Goal: Check status: Check status

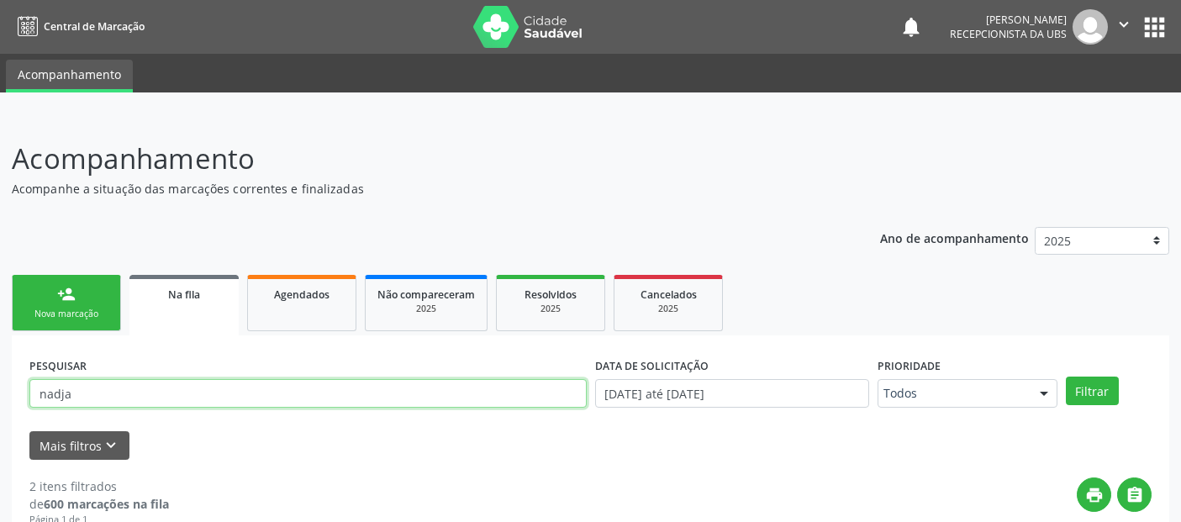
click at [164, 379] on input "nadja" at bounding box center [307, 393] width 557 height 29
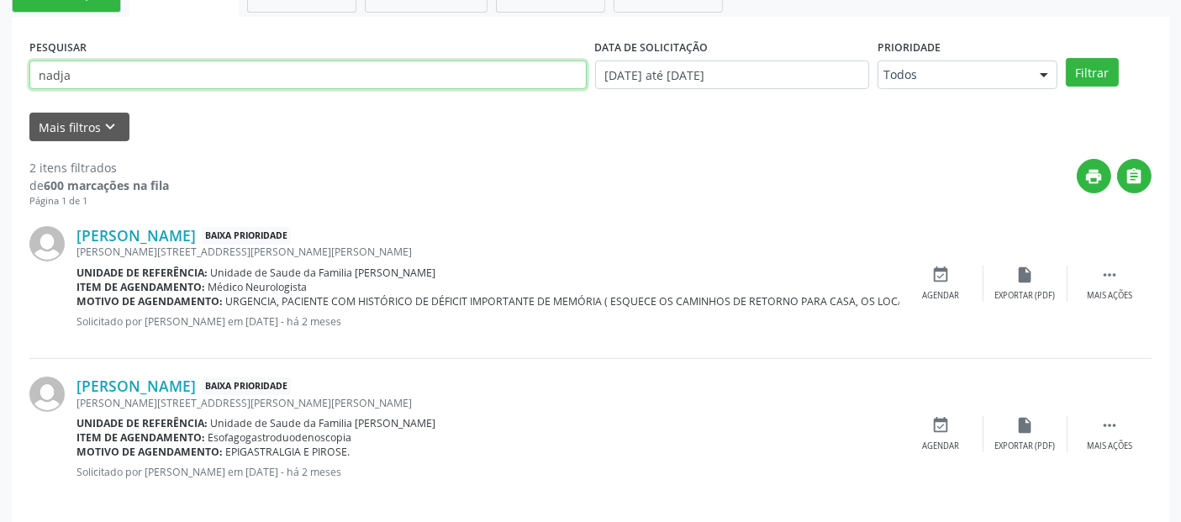
click at [164, 80] on input "nadja" at bounding box center [307, 75] width 557 height 29
click at [1066, 58] on button "Filtrar" at bounding box center [1092, 72] width 53 height 29
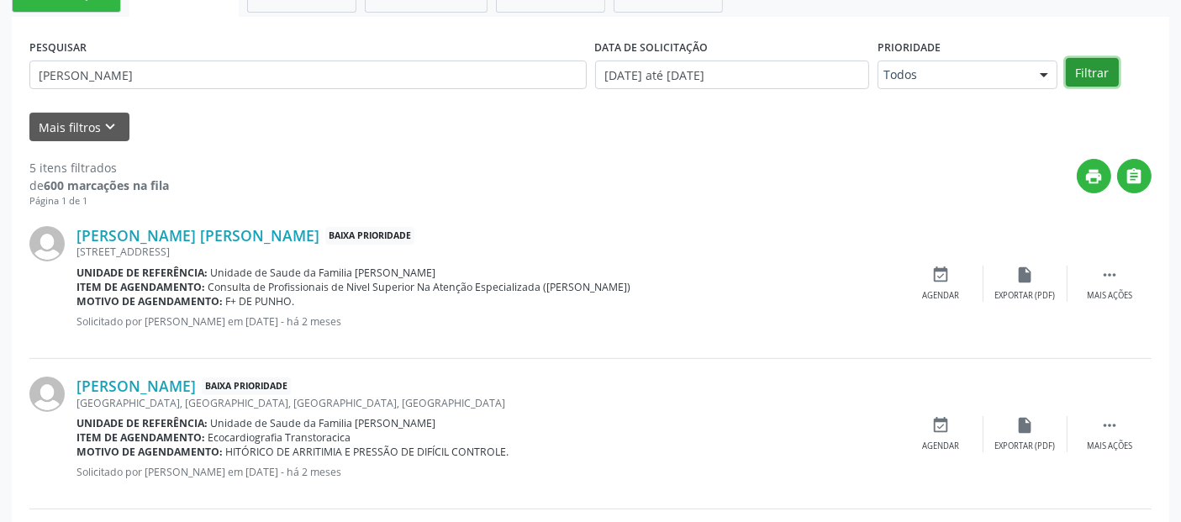
click at [1111, 73] on button "Filtrar" at bounding box center [1092, 72] width 53 height 29
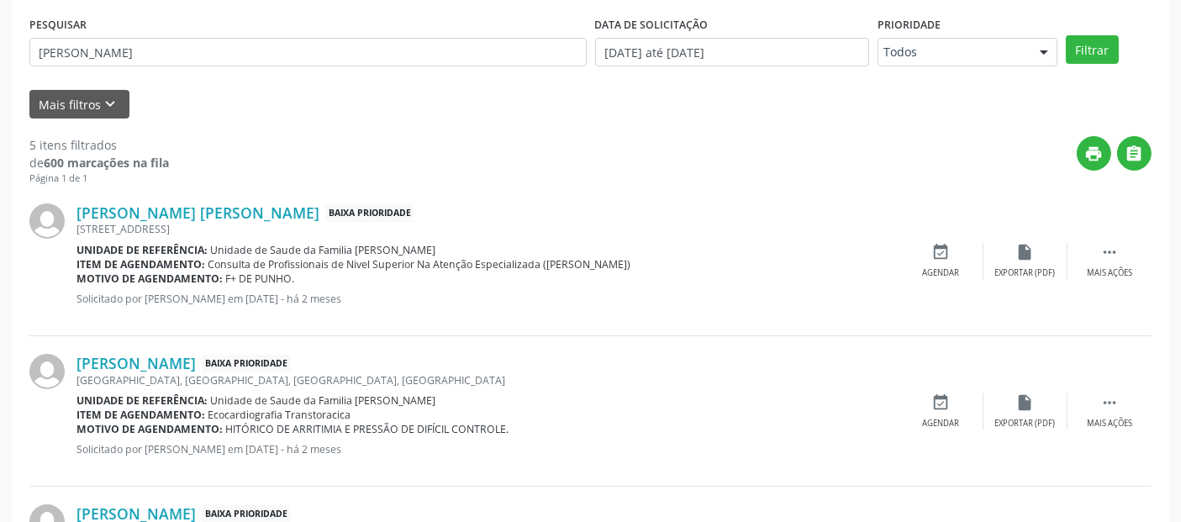
scroll to position [304, 0]
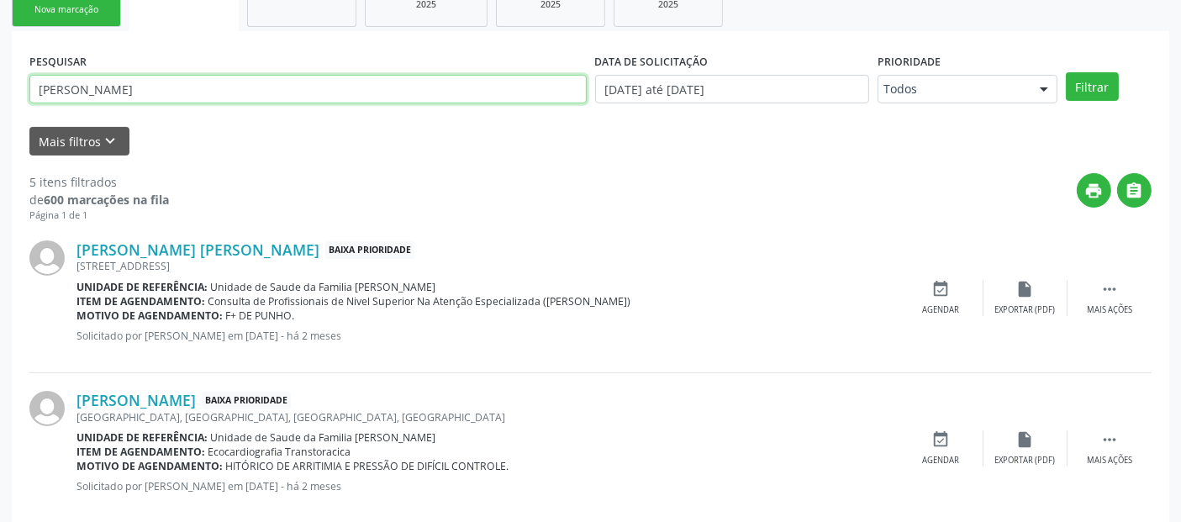
click at [115, 94] on input "[PERSON_NAME]" at bounding box center [307, 89] width 557 height 29
click at [1066, 72] on button "Filtrar" at bounding box center [1092, 86] width 53 height 29
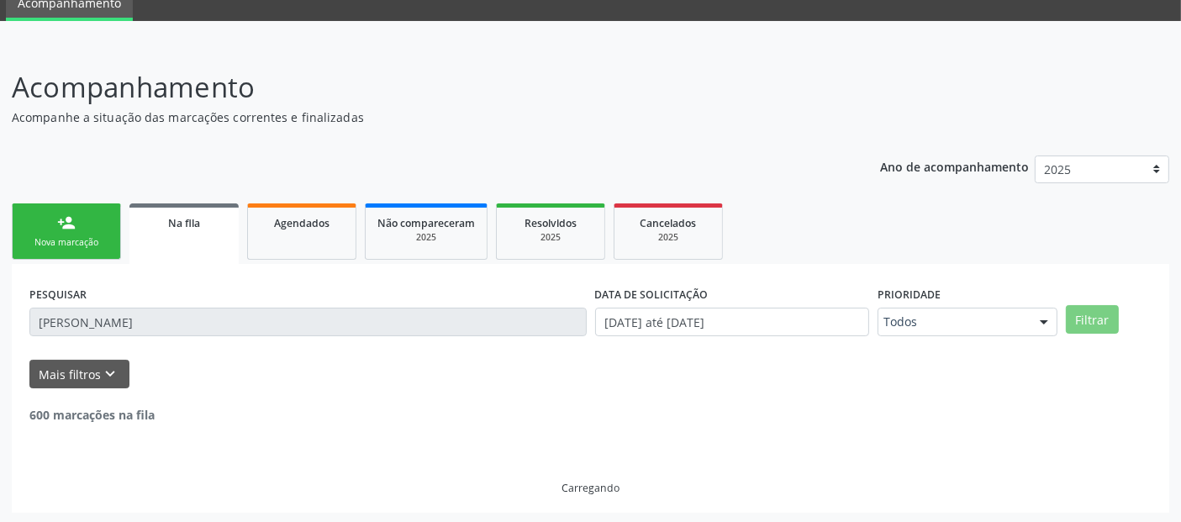
scroll to position [18, 0]
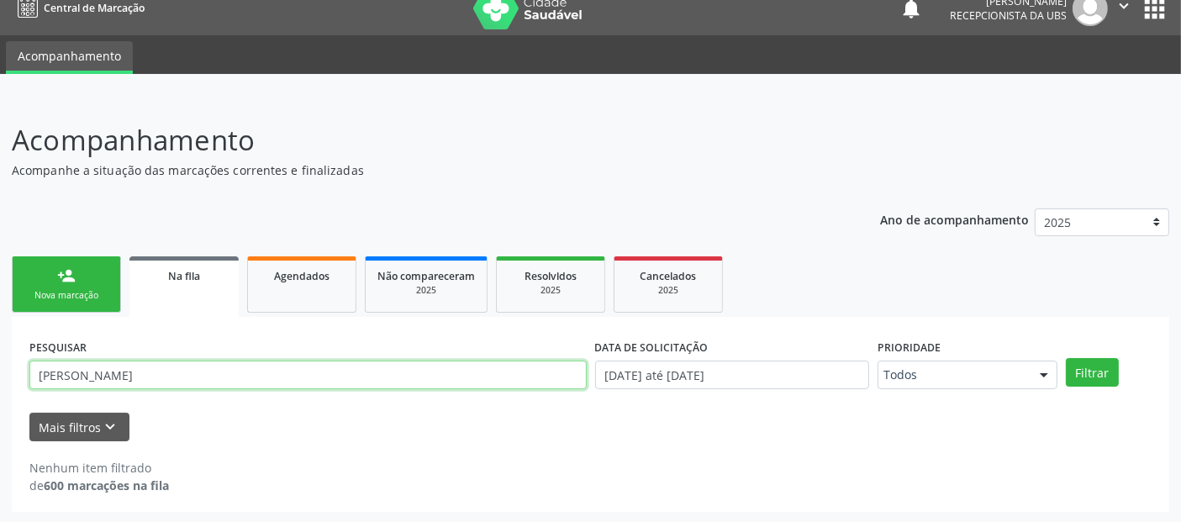
click at [182, 370] on input "[PERSON_NAME]" at bounding box center [307, 375] width 557 height 29
click at [1066, 358] on button "Filtrar" at bounding box center [1092, 372] width 53 height 29
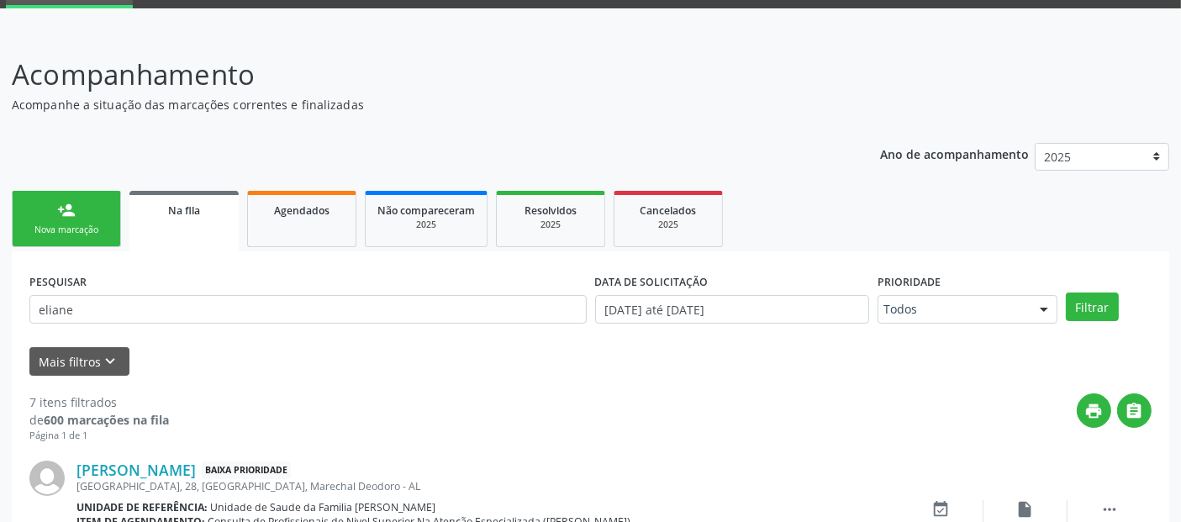
scroll to position [63, 0]
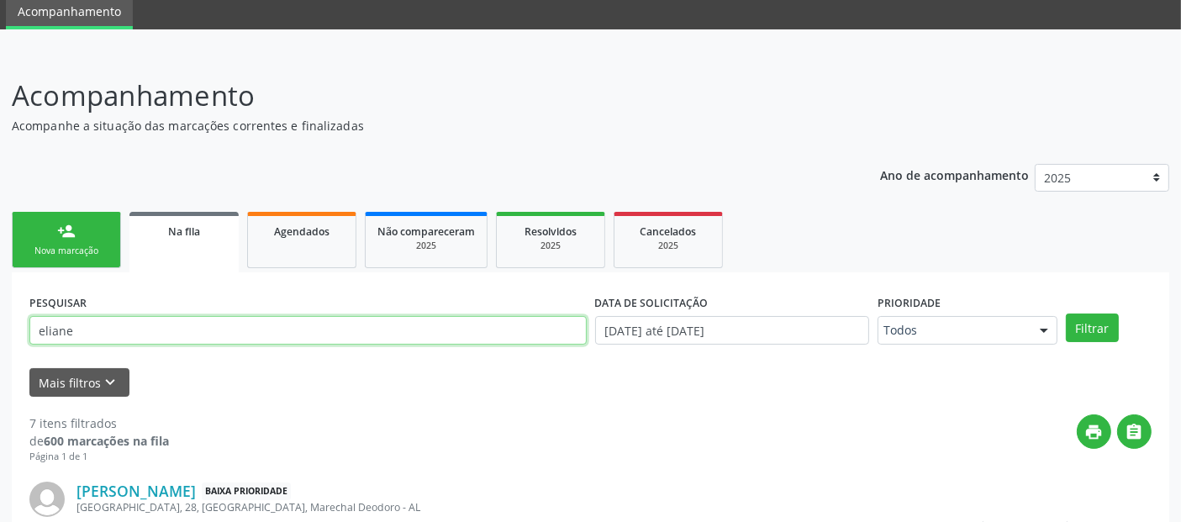
click at [262, 318] on input "eliane" at bounding box center [307, 330] width 557 height 29
type input "[PERSON_NAME]"
click at [1066, 314] on button "Filtrar" at bounding box center [1092, 328] width 53 height 29
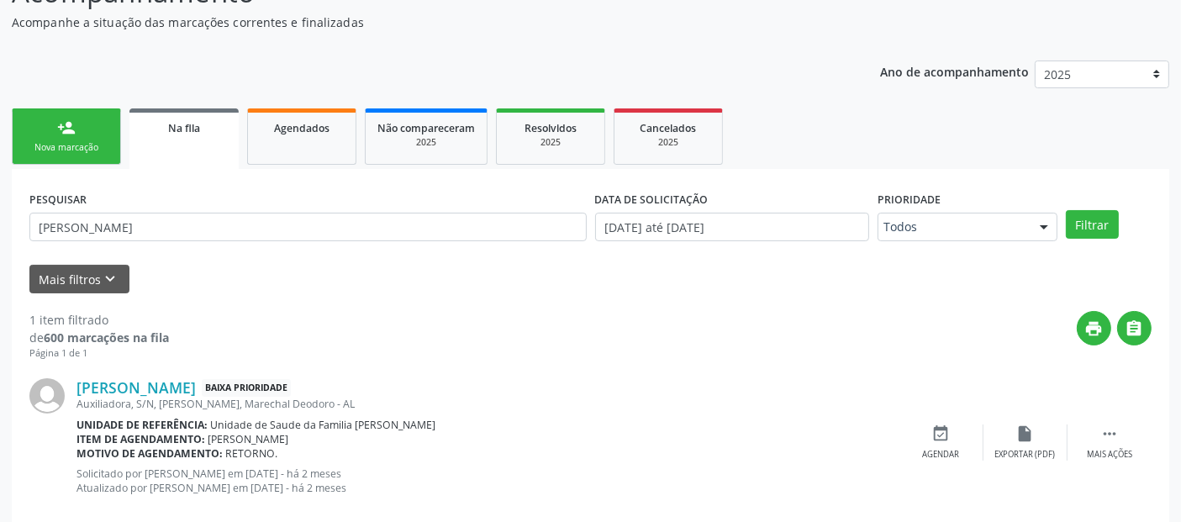
scroll to position [170, 0]
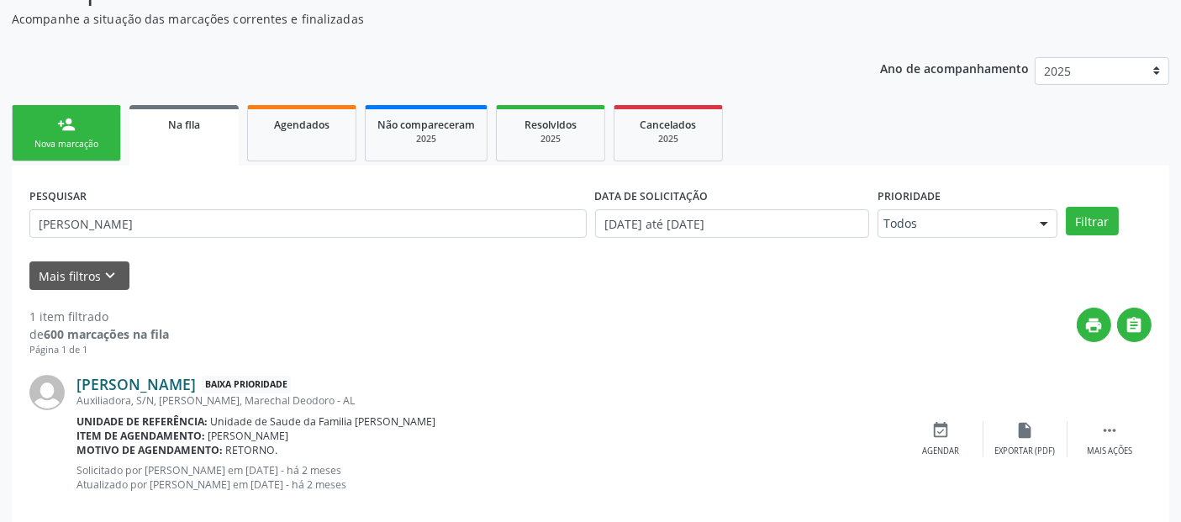
click at [196, 384] on link "[PERSON_NAME]" at bounding box center [136, 384] width 119 height 18
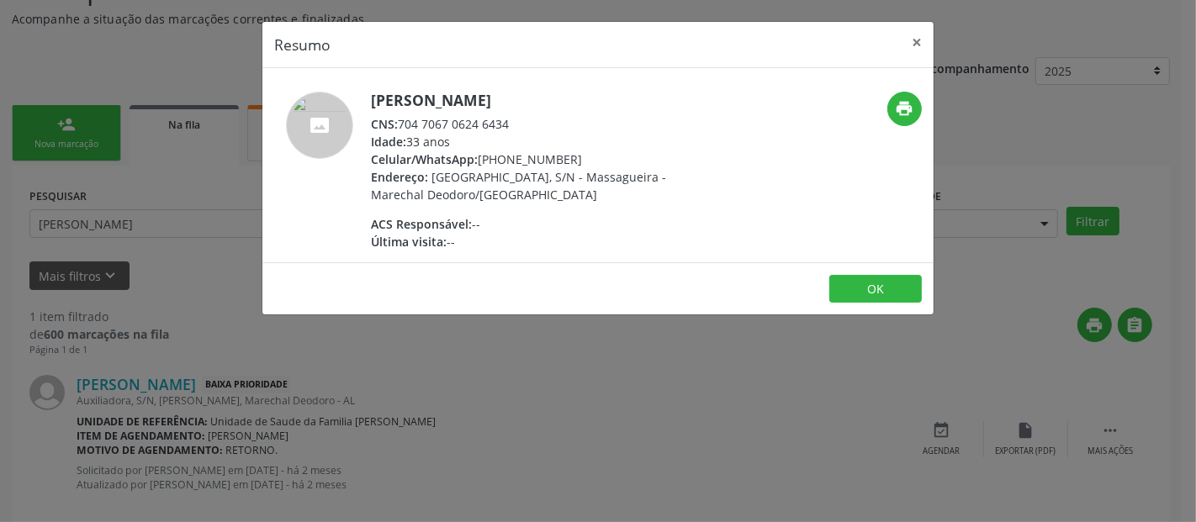
click at [457, 118] on div "CNS: 704 7067 0624 6434" at bounding box center [534, 124] width 327 height 18
click at [402, 119] on div "CNS: 704 7067 0624 6434" at bounding box center [534, 124] width 327 height 18
click at [401, 123] on div "CNS: 704 7067 0624 6434" at bounding box center [534, 124] width 327 height 18
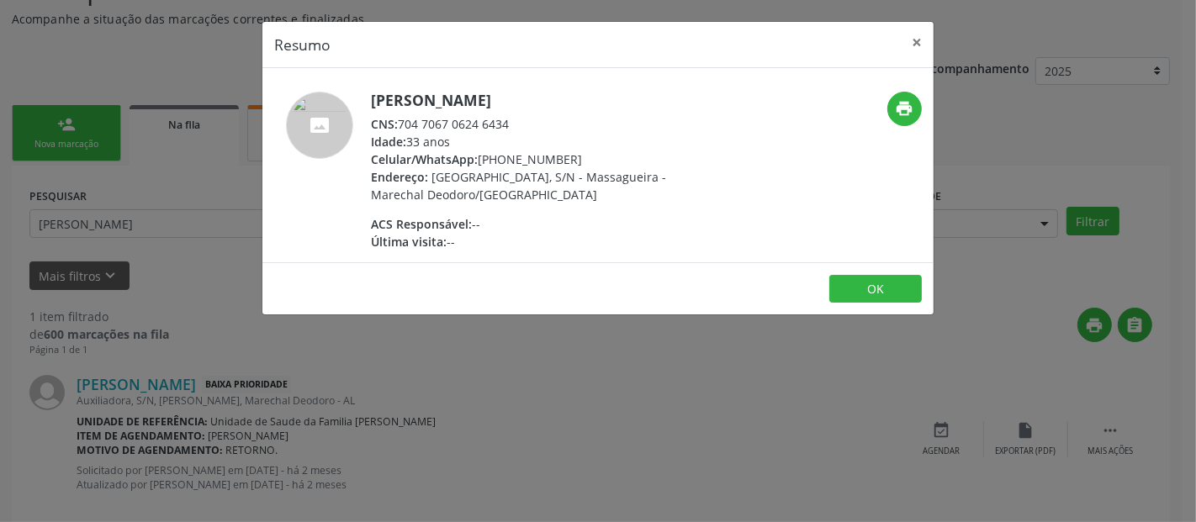
drag, startPoint x: 399, startPoint y: 121, endPoint x: 513, endPoint y: 125, distance: 113.6
click at [513, 125] on div "CNS: 704 7067 0624 6434" at bounding box center [534, 124] width 327 height 18
copy div "704 7067 0624 6434"
click at [918, 32] on button "×" at bounding box center [917, 42] width 34 height 41
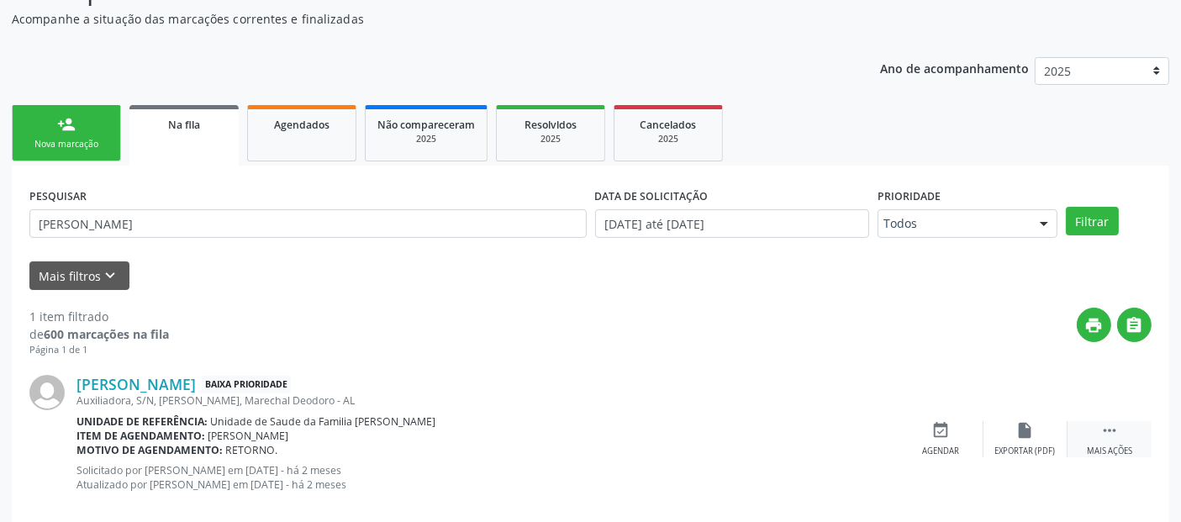
click at [1108, 446] on div "Mais ações" at bounding box center [1109, 452] width 45 height 12
click at [1026, 435] on icon "edit" at bounding box center [1025, 430] width 18 height 18
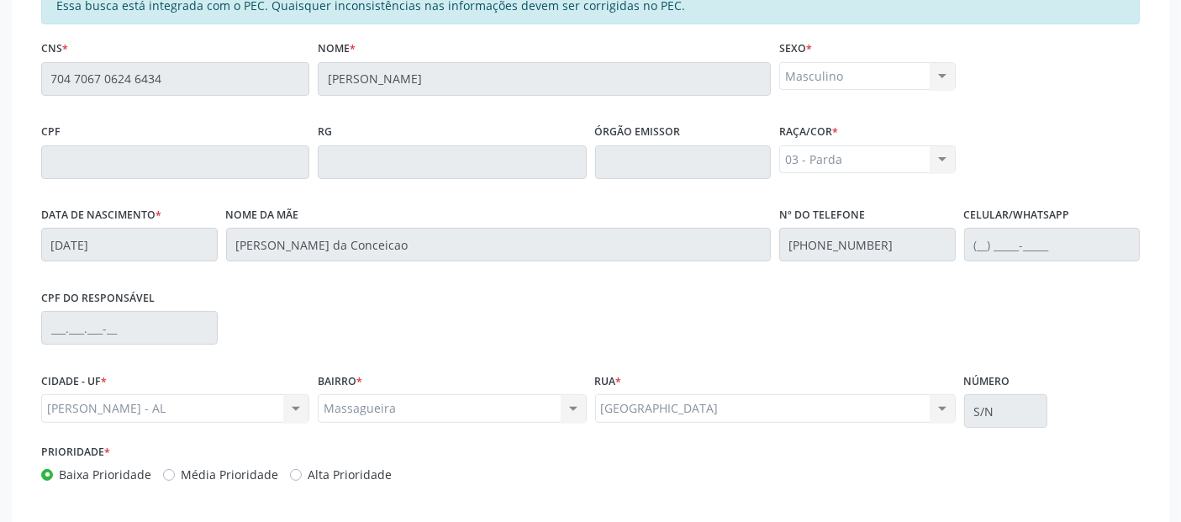
scroll to position [404, 0]
click at [862, 407] on div "Mato Grosso [GEOGRAPHIC_DATA] Nenhum resultado encontrado para: " " Não há nenh…" at bounding box center [775, 411] width 361 height 29
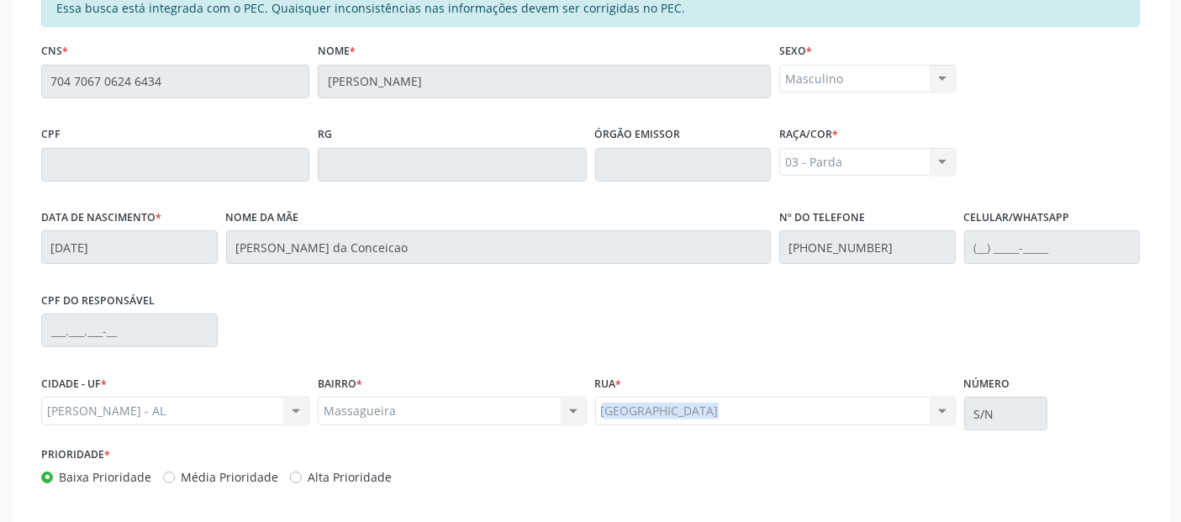
click at [862, 407] on div "Mato Grosso [GEOGRAPHIC_DATA] Nenhum resultado encontrado para: " " Não há nenh…" at bounding box center [775, 411] width 361 height 29
